Goal: Information Seeking & Learning: Learn about a topic

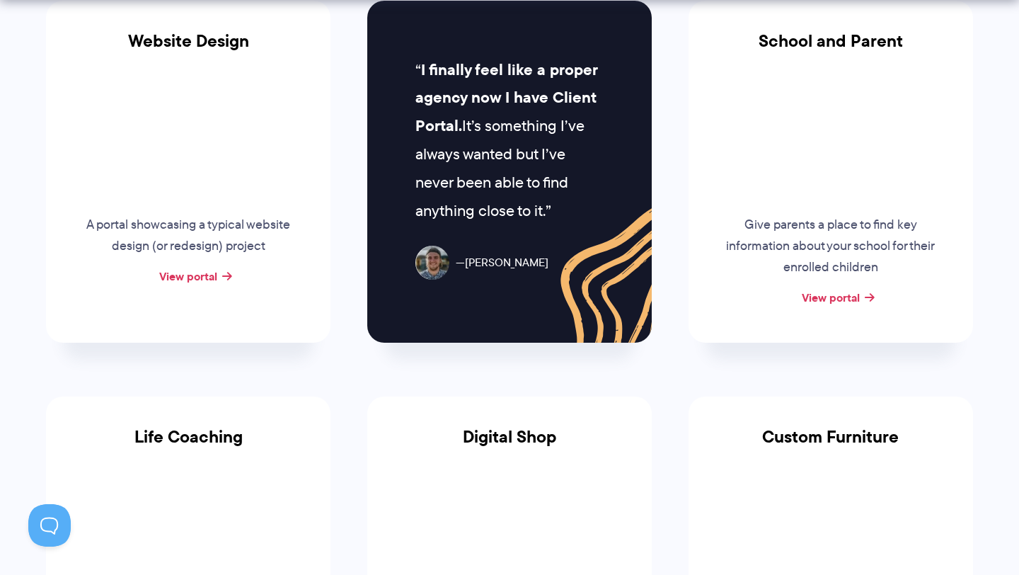
scroll to position [849, 0]
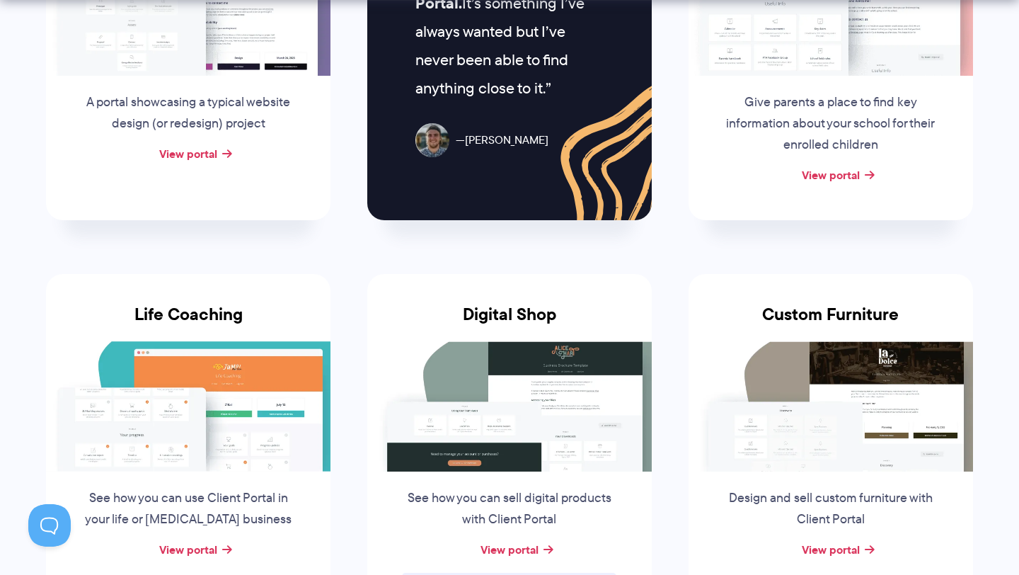
click at [352, 374] on li "Digital Shop See how you can sell digital products with Client Portal View port…" at bounding box center [509, 448] width 321 height 402
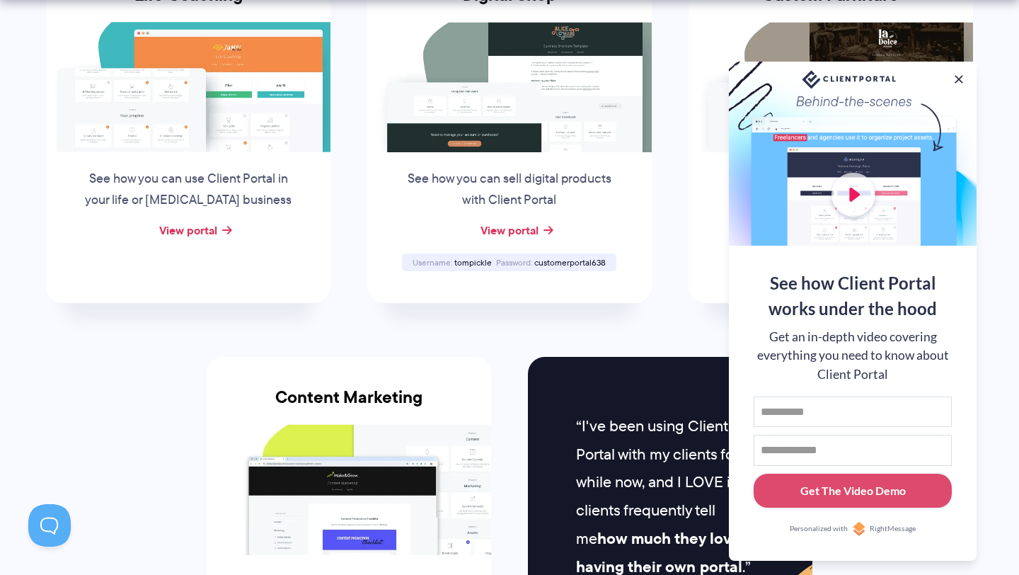
scroll to position [1229, 0]
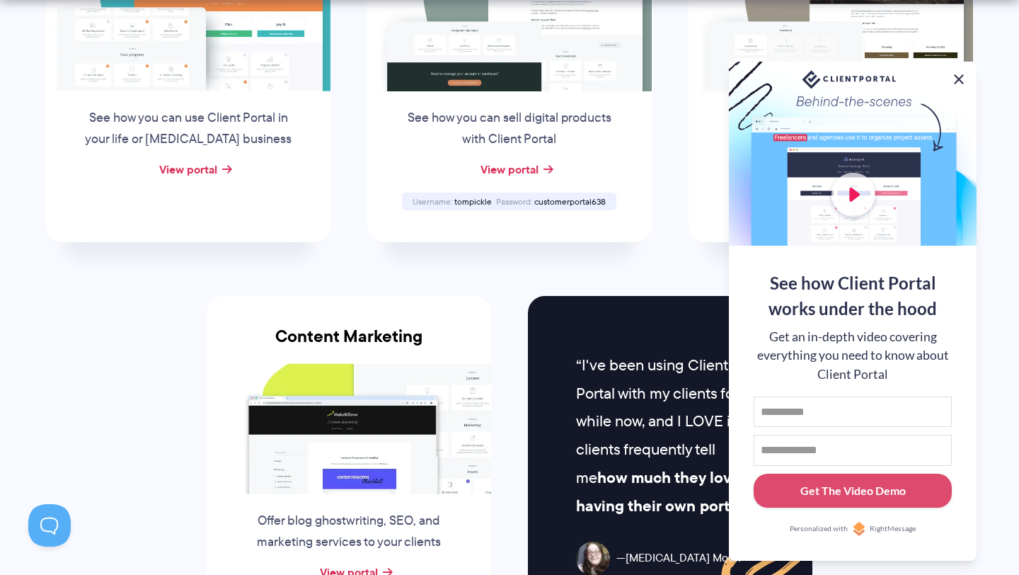
click at [960, 74] on button at bounding box center [958, 79] width 17 height 17
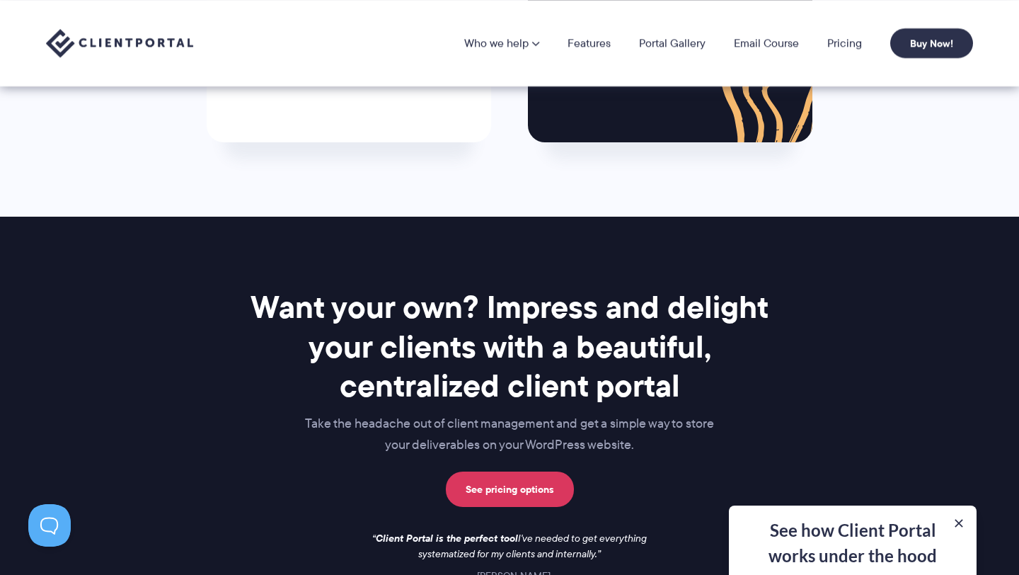
scroll to position [1548, 0]
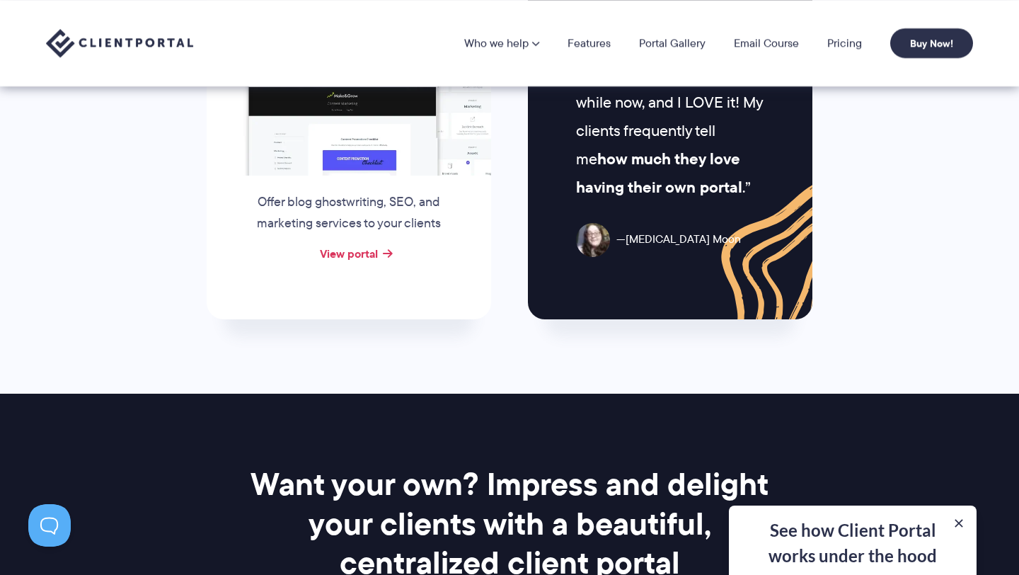
click at [780, 538] on div "See how Client Portal works under the hood Get an in-depth video covering every…" at bounding box center [853, 539] width 248 height 69
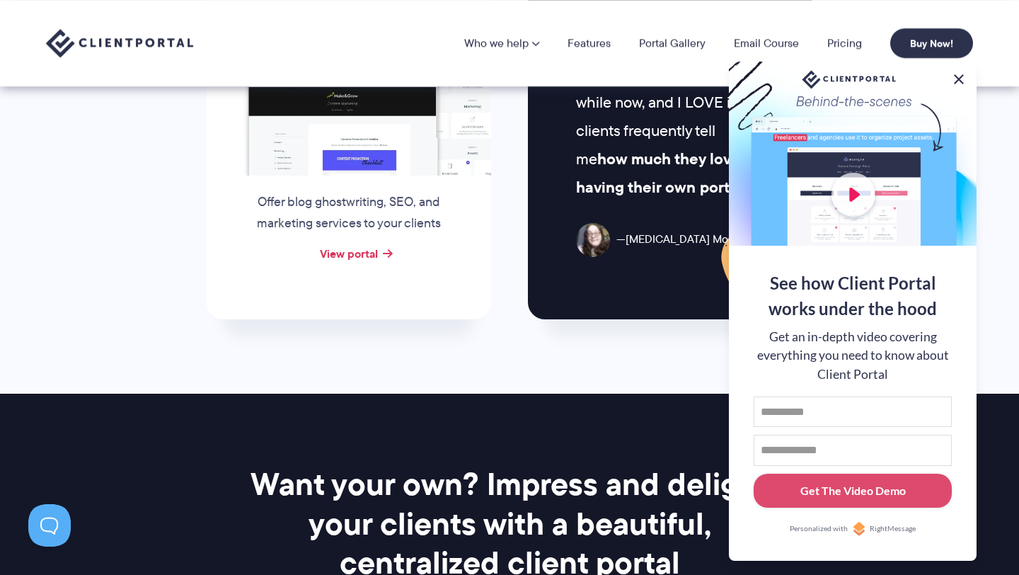
click at [960, 71] on button at bounding box center [958, 79] width 17 height 17
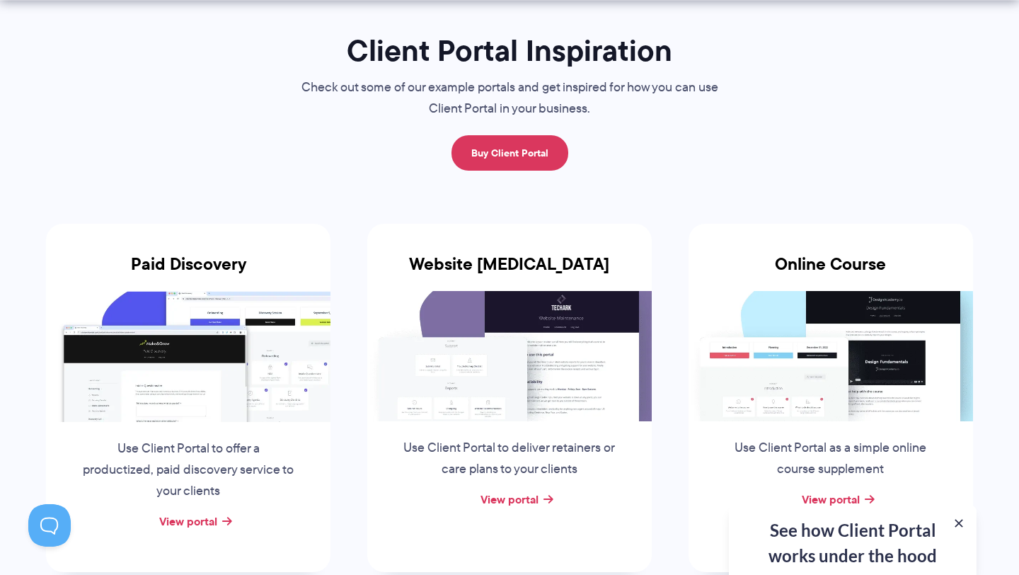
scroll to position [300, 0]
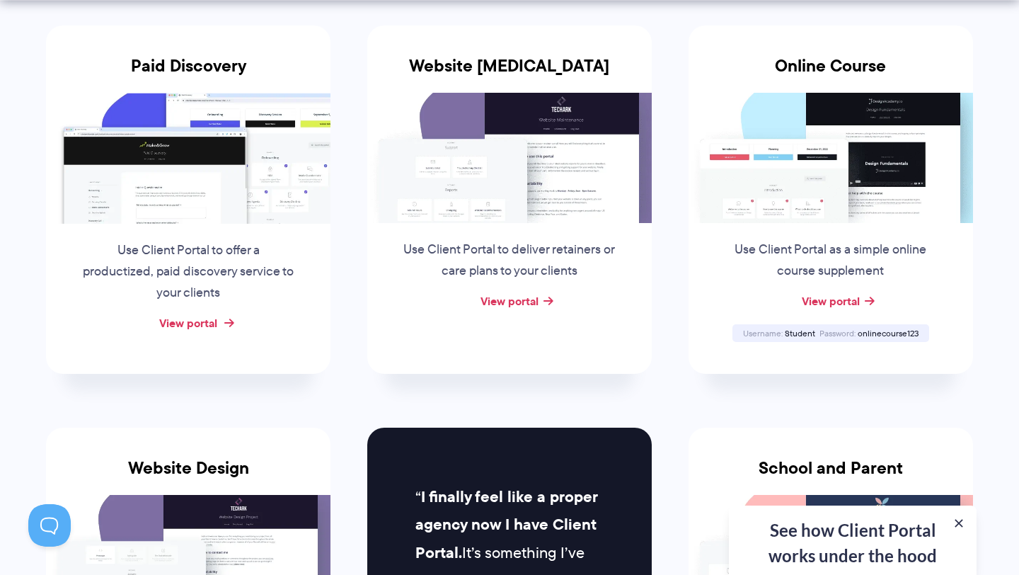
click at [195, 328] on link "View portal" at bounding box center [188, 322] width 58 height 17
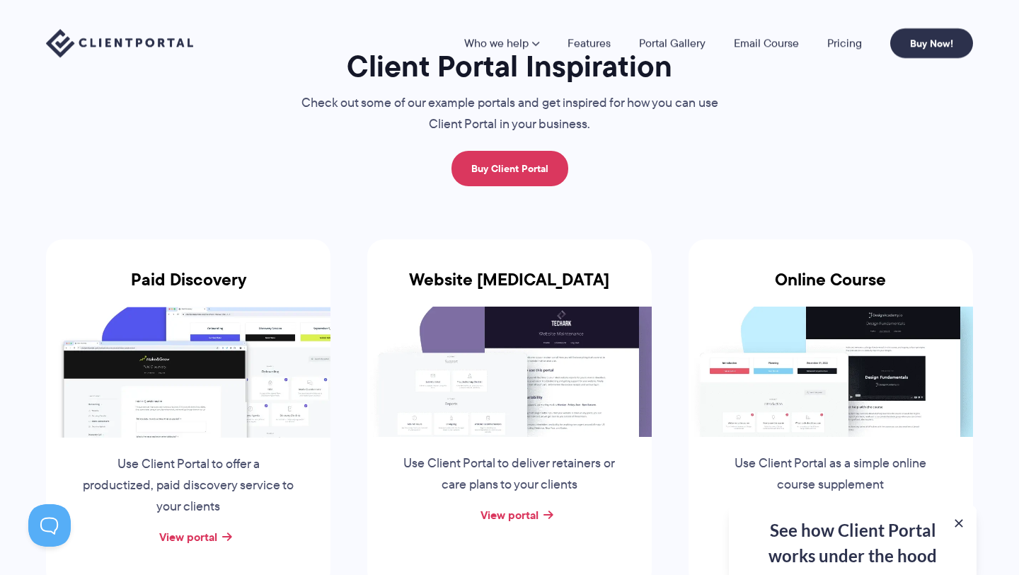
scroll to position [0, 0]
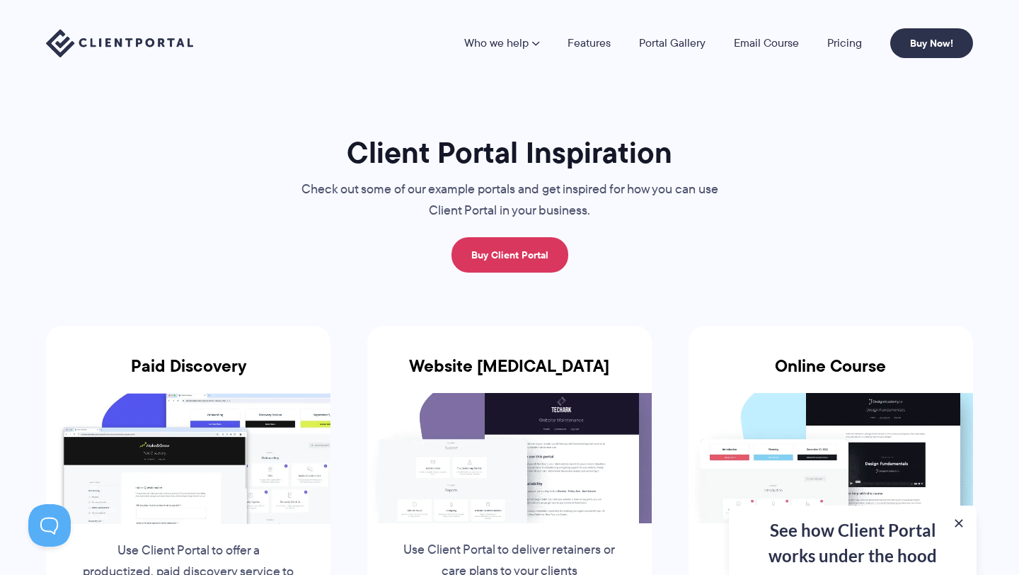
click at [583, 52] on nav "Who we help Who we help View pricing Agencies See how Client Portal can help gi…" at bounding box center [718, 43] width 509 height 30
click at [595, 38] on link "Features" at bounding box center [589, 43] width 43 height 11
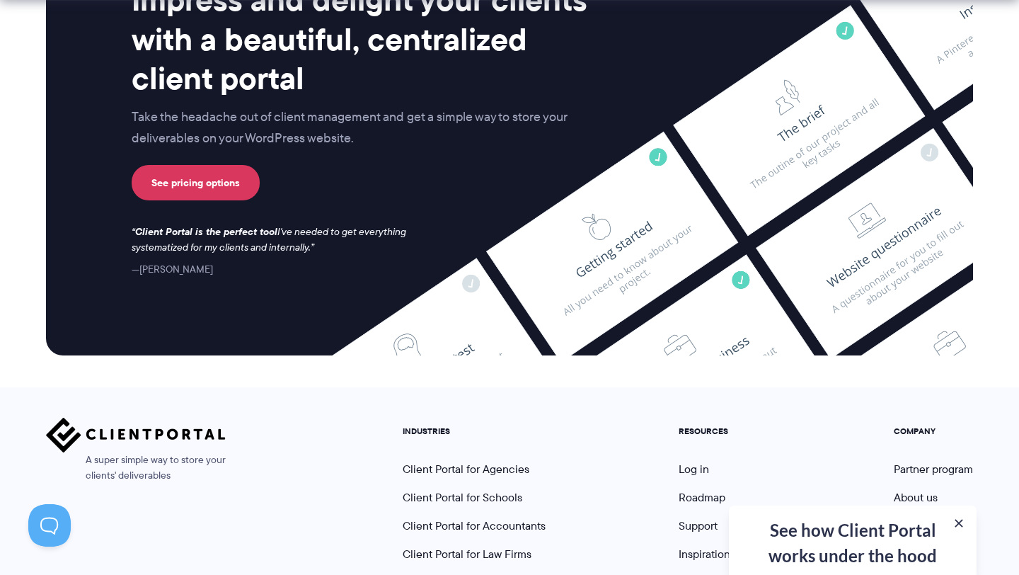
scroll to position [3795, 0]
